Goal: Task Accomplishment & Management: Manage account settings

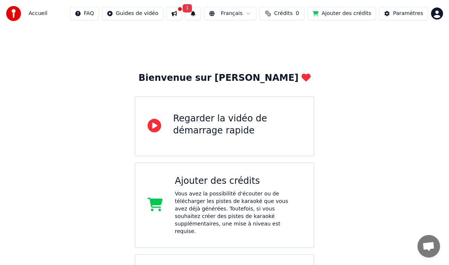
click at [182, 12] on button at bounding box center [174, 14] width 16 height 14
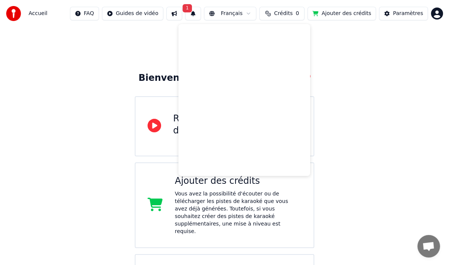
click at [345, 97] on div "Bienvenue sur Youka Regarder la vidéo de démarrage rapide Ajouter des crédits V…" at bounding box center [224, 176] width 449 height 298
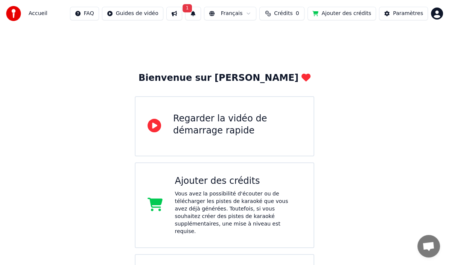
click at [192, 8] on span "1" at bounding box center [187, 8] width 10 height 8
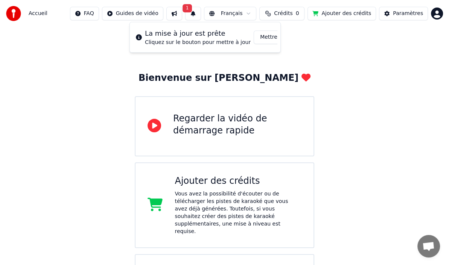
click at [262, 36] on button "Mettre à Jour" at bounding box center [276, 37] width 47 height 14
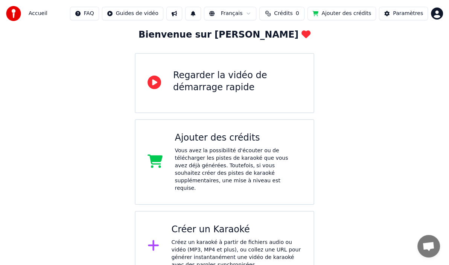
scroll to position [44, 0]
click at [408, 12] on div "Paramètres" at bounding box center [408, 14] width 30 height 8
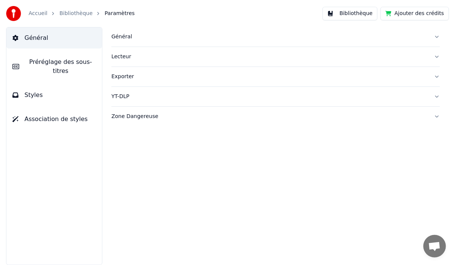
click at [36, 36] on span "Général" at bounding box center [36, 37] width 24 height 9
click at [436, 35] on button "Général" at bounding box center [275, 37] width 328 height 20
